Goal: Find specific page/section: Find specific page/section

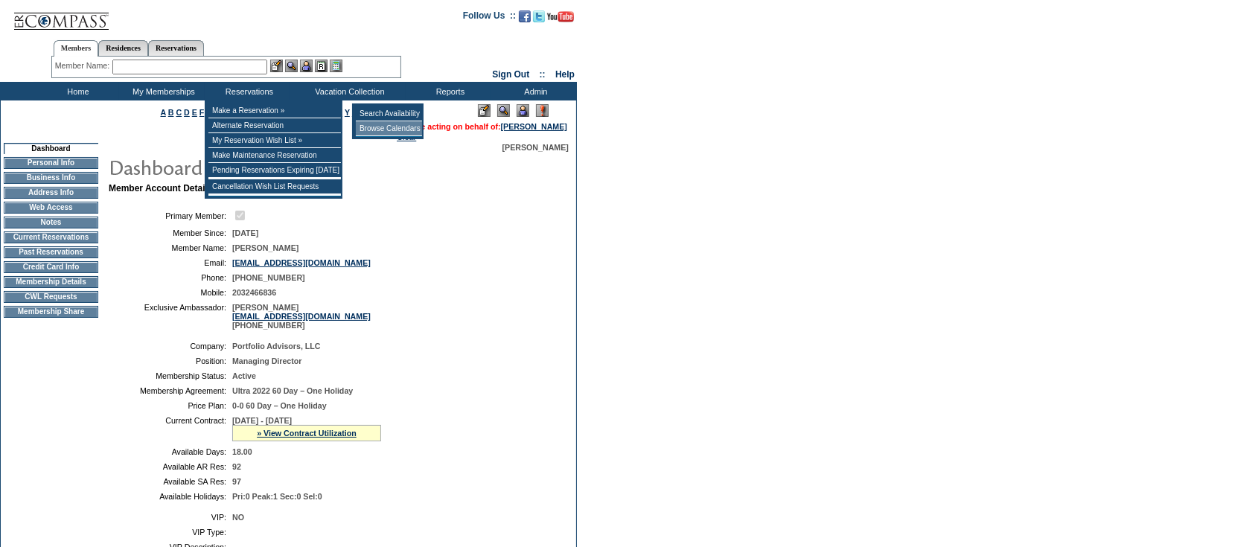
click at [399, 127] on td "Browse Calendars" at bounding box center [389, 128] width 66 height 15
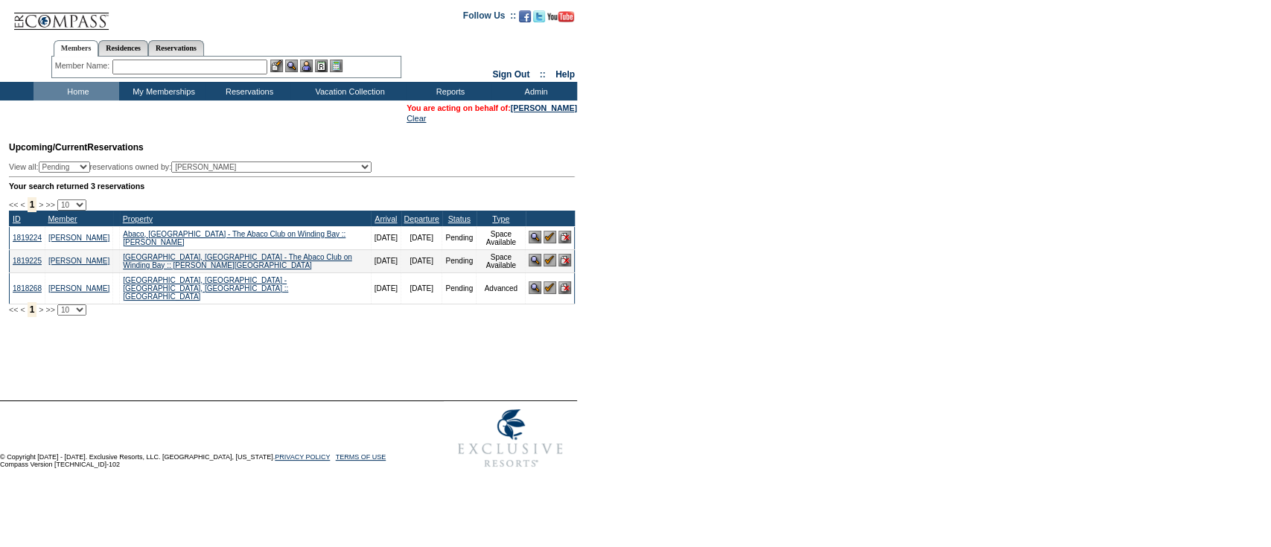
click at [1182, 170] on form "Follow Us ::" at bounding box center [635, 238] width 1271 height 476
click at [228, 69] on input "text" at bounding box center [189, 67] width 155 height 15
type input "m"
click at [92, 94] on td "Home" at bounding box center [77, 91] width 86 height 19
